Goal: Task Accomplishment & Management: Use online tool/utility

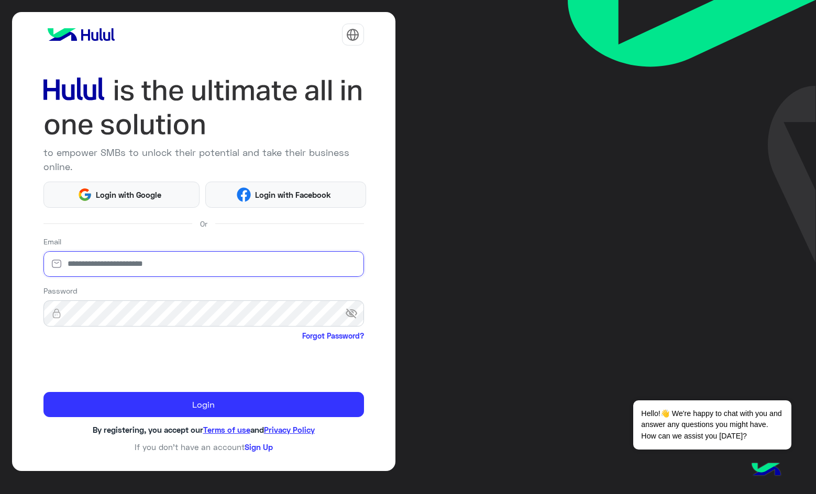
click at [169, 262] on input "email" at bounding box center [203, 264] width 320 height 26
paste input "**********"
type input "**********"
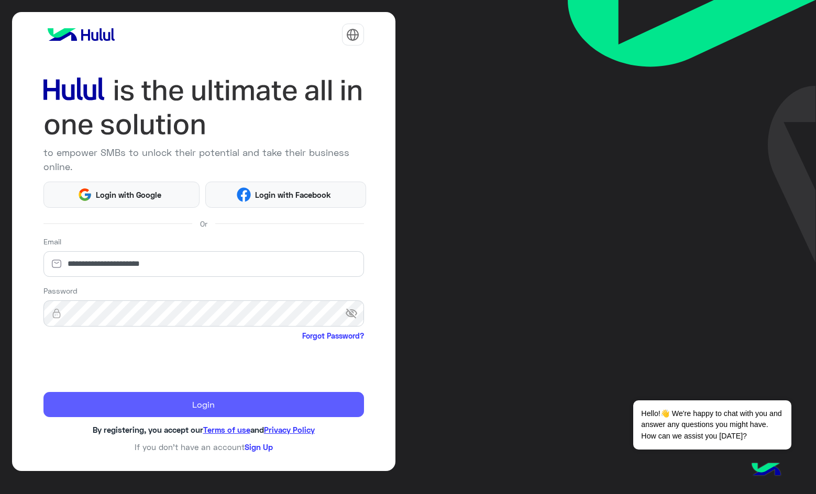
click at [175, 412] on button "Login" at bounding box center [203, 404] width 320 height 25
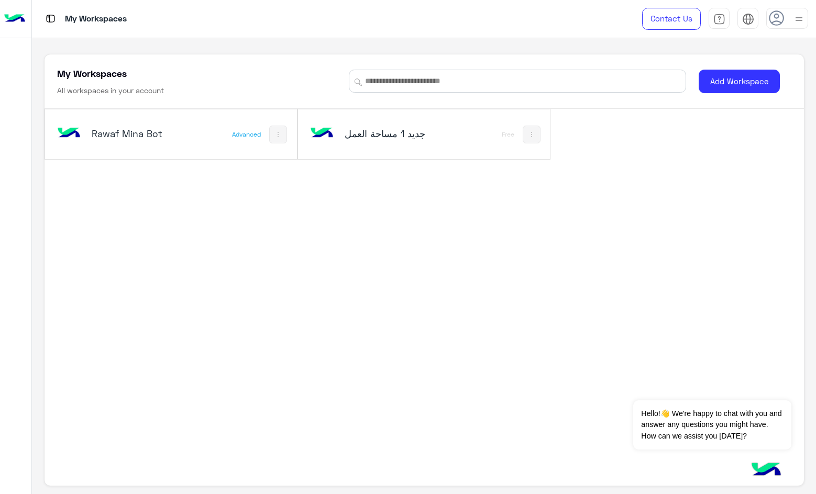
click at [172, 143] on div "Rawaf Mina Bot" at bounding box center [124, 134] width 139 height 30
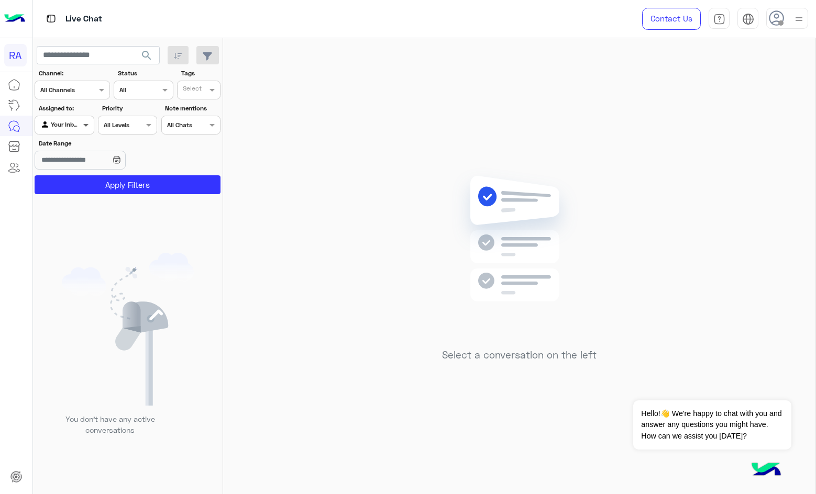
click at [81, 126] on span at bounding box center [87, 124] width 13 height 11
click at [74, 164] on b "Unassigned" at bounding box center [70, 165] width 40 height 9
click at [81, 183] on button "Apply Filters" at bounding box center [128, 184] width 186 height 19
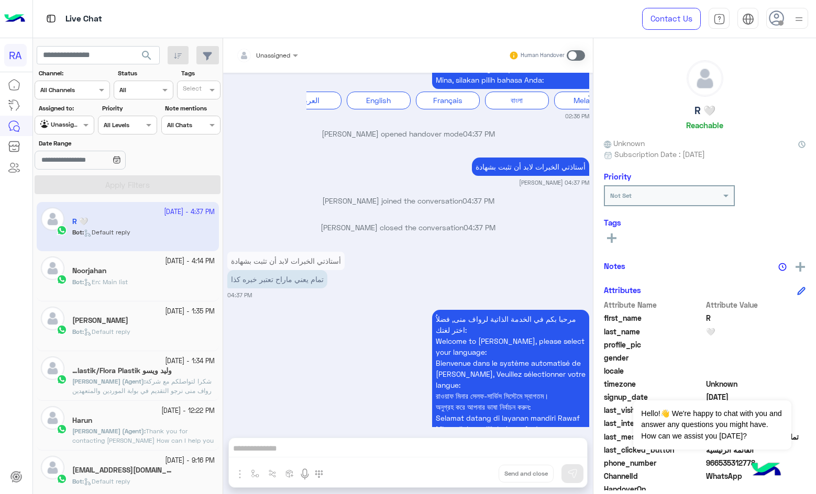
scroll to position [1457, 0]
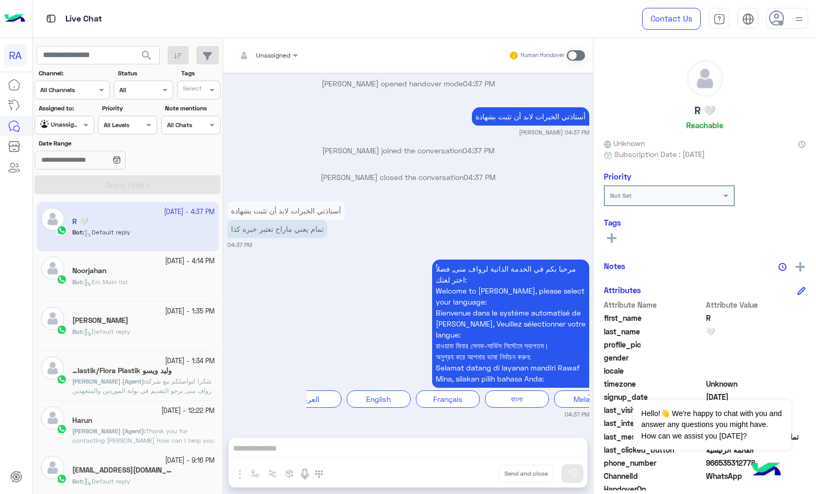
click at [578, 55] on span at bounding box center [576, 55] width 18 height 10
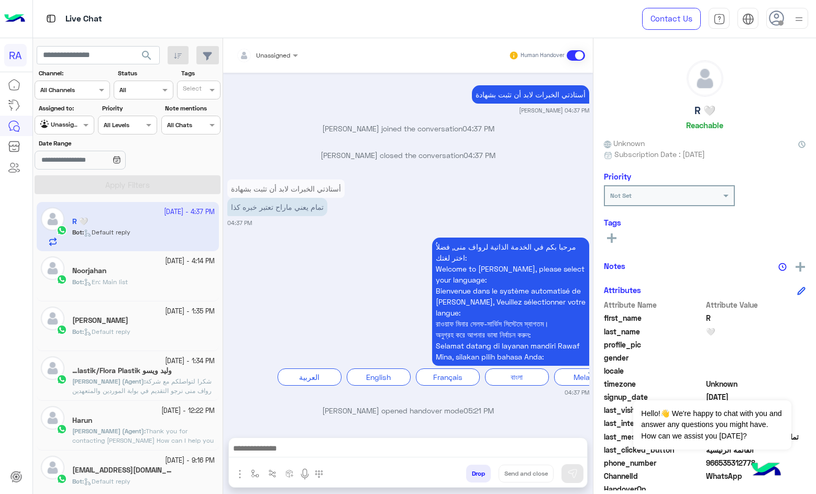
scroll to position [1484, 0]
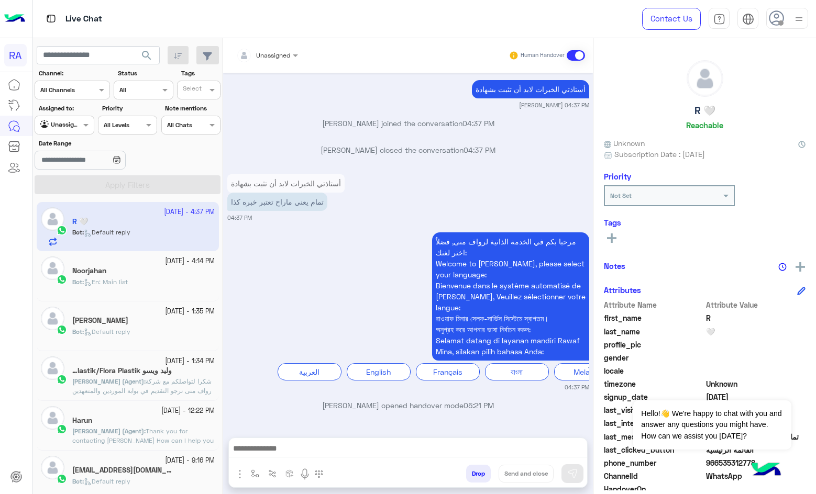
click at [568, 58] on span at bounding box center [576, 55] width 18 height 10
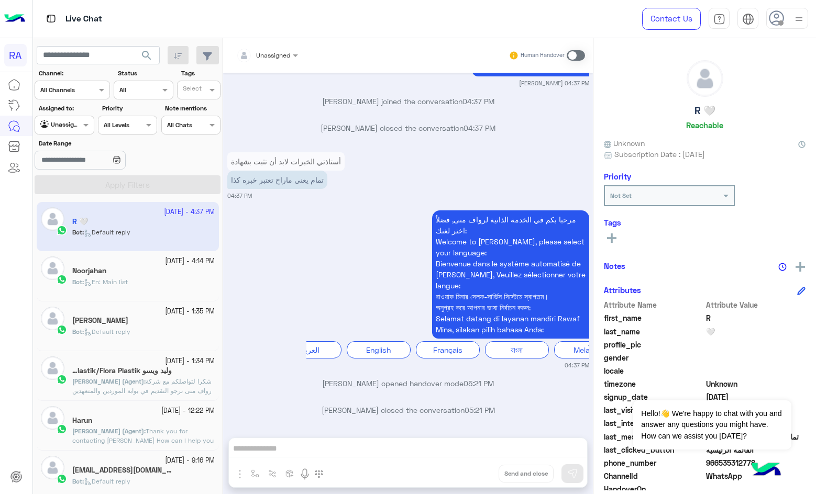
scroll to position [1511, 0]
